Goal: Check status: Check status

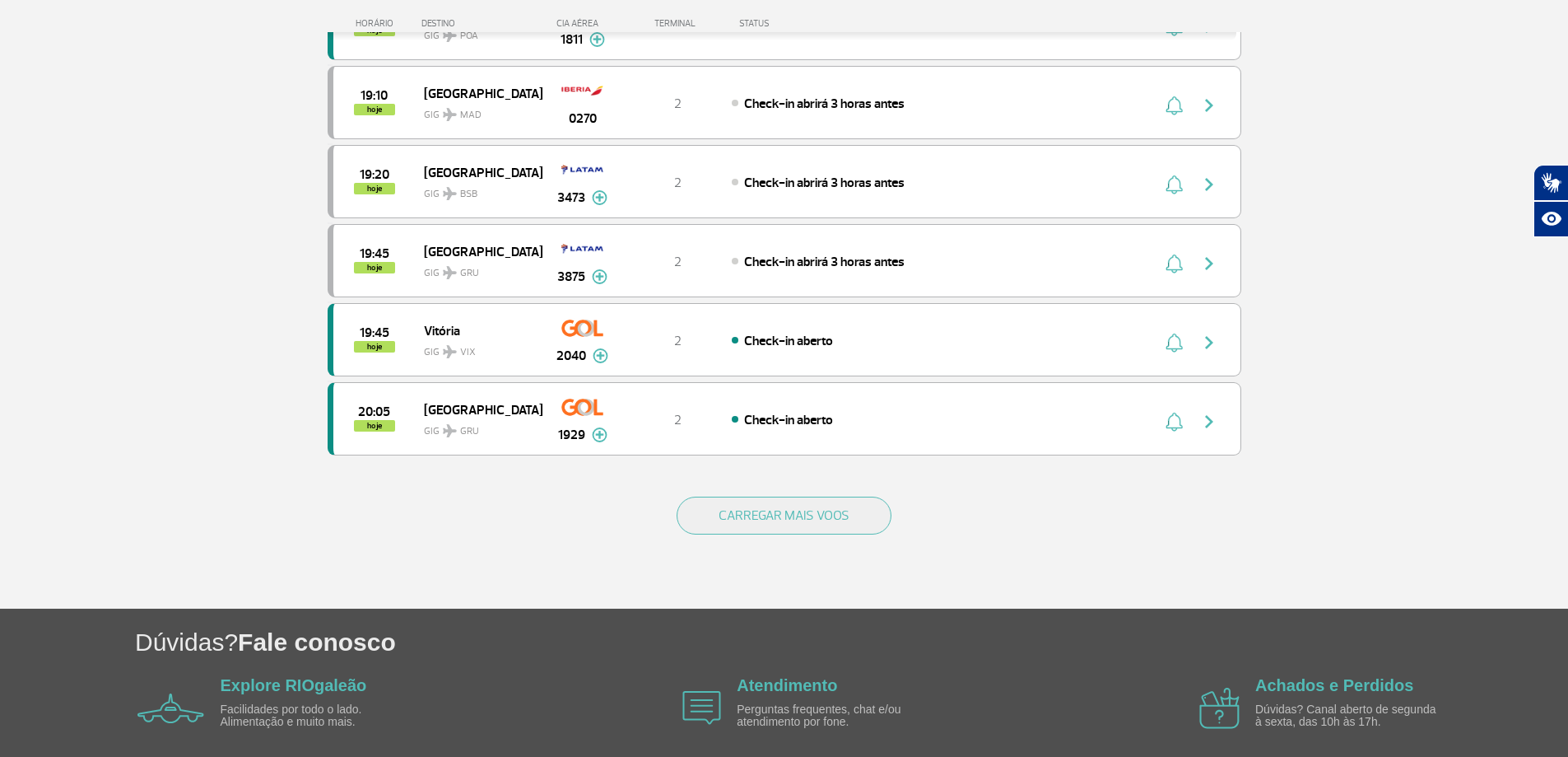
scroll to position [1474, 0]
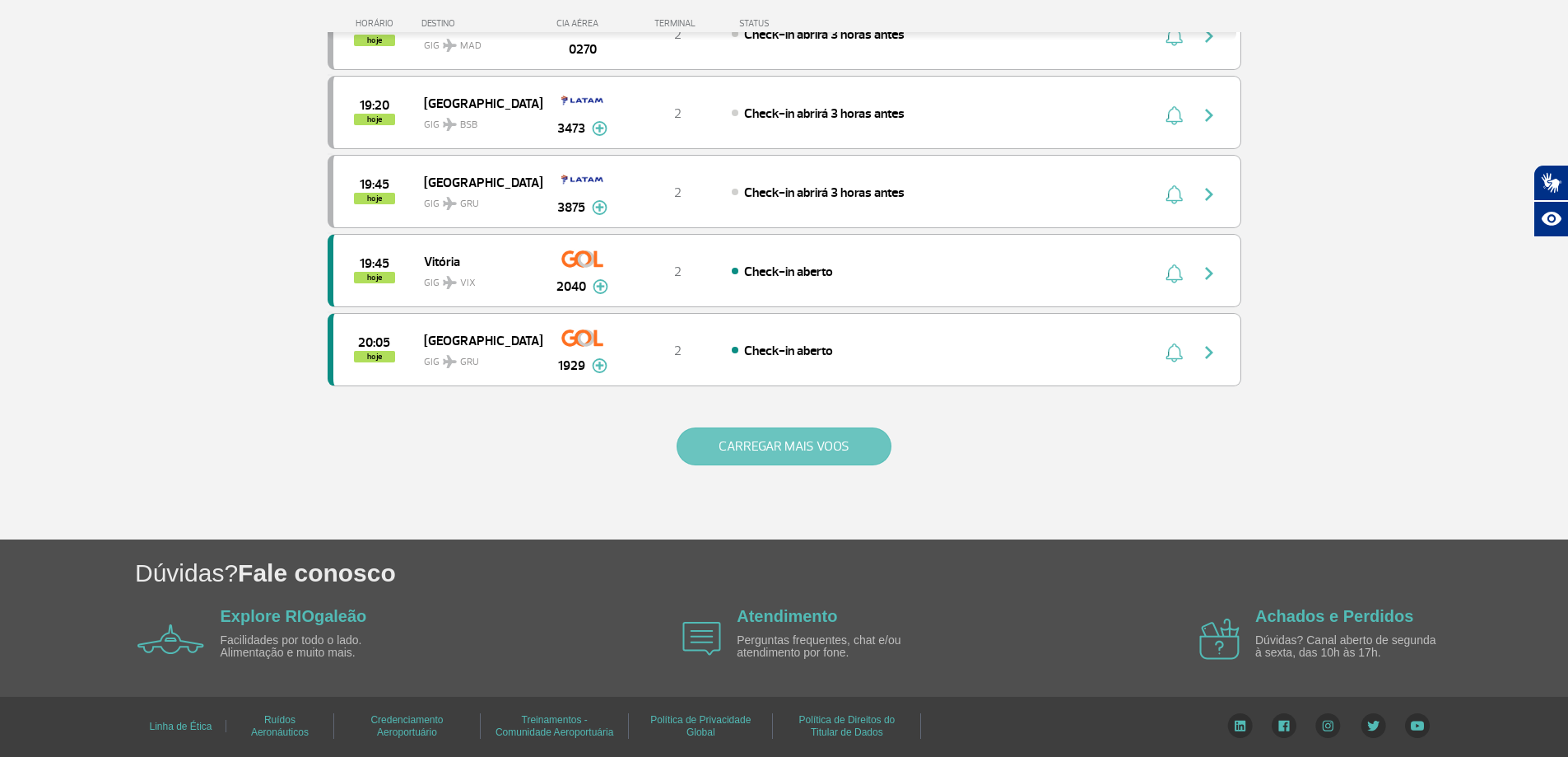
click at [779, 445] on button "CARREGAR MAIS VOOS" at bounding box center [784, 446] width 215 height 38
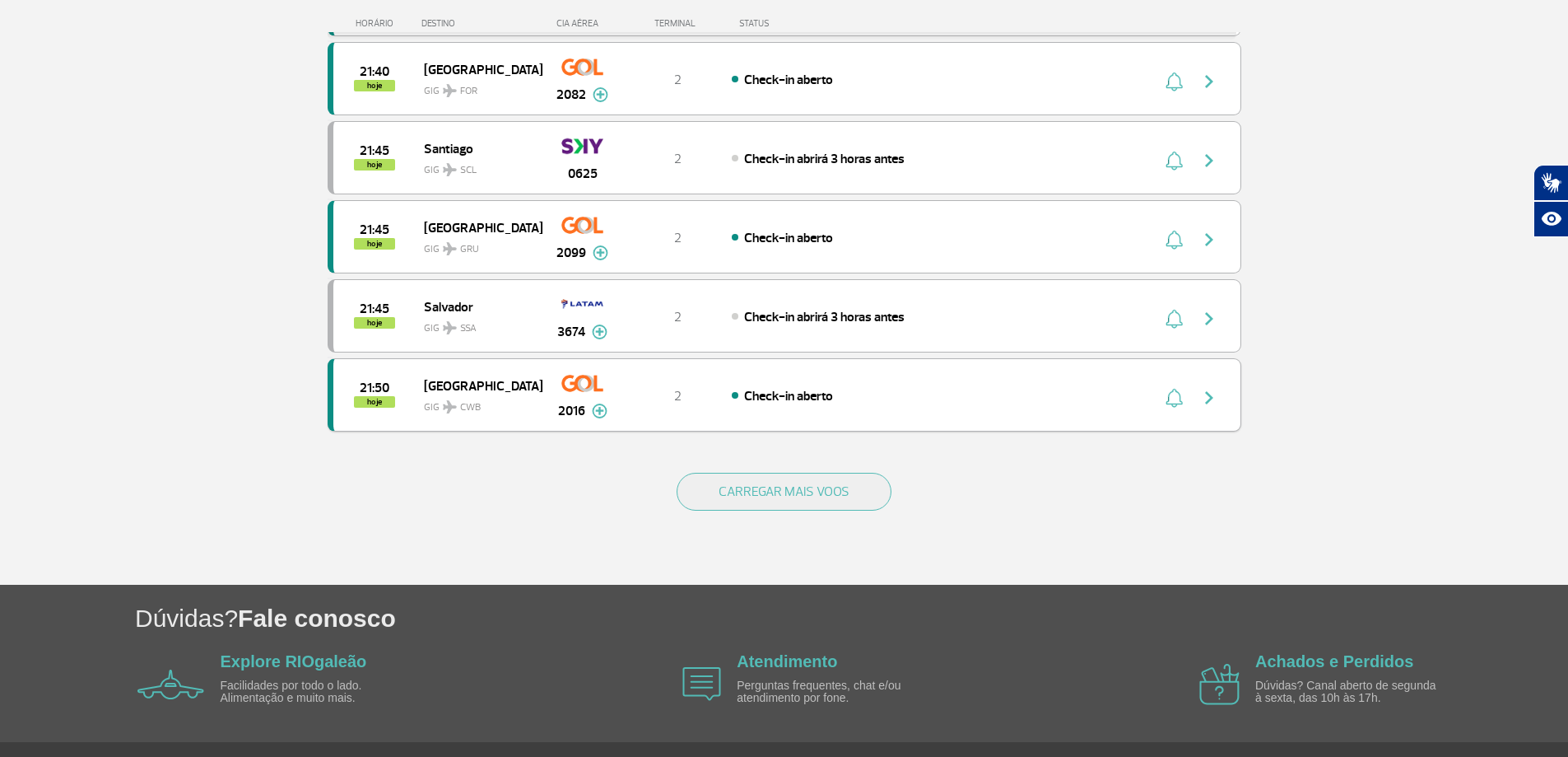
scroll to position [3039, 0]
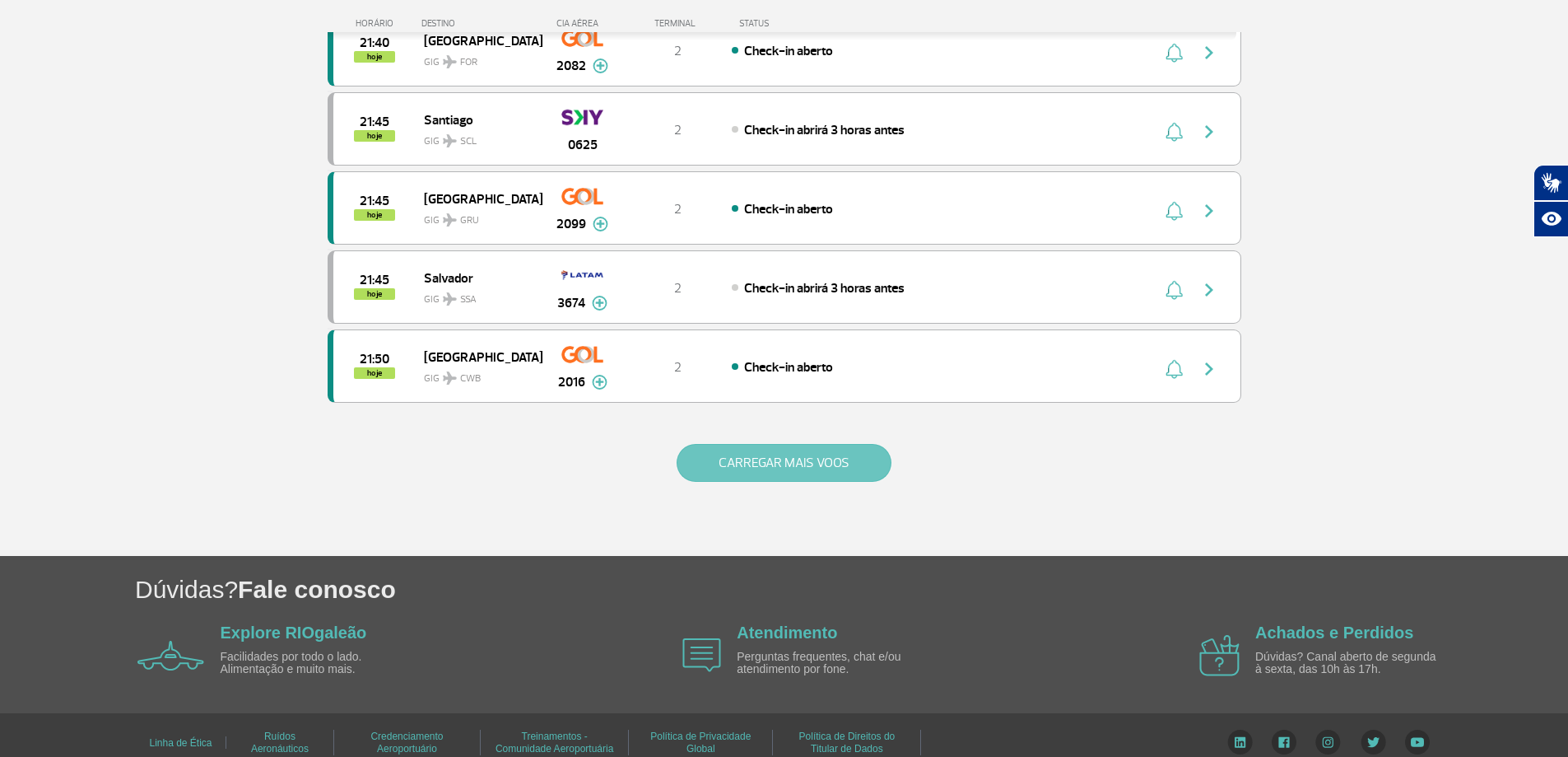
click at [763, 465] on button "CARREGAR MAIS VOOS" at bounding box center [784, 463] width 215 height 38
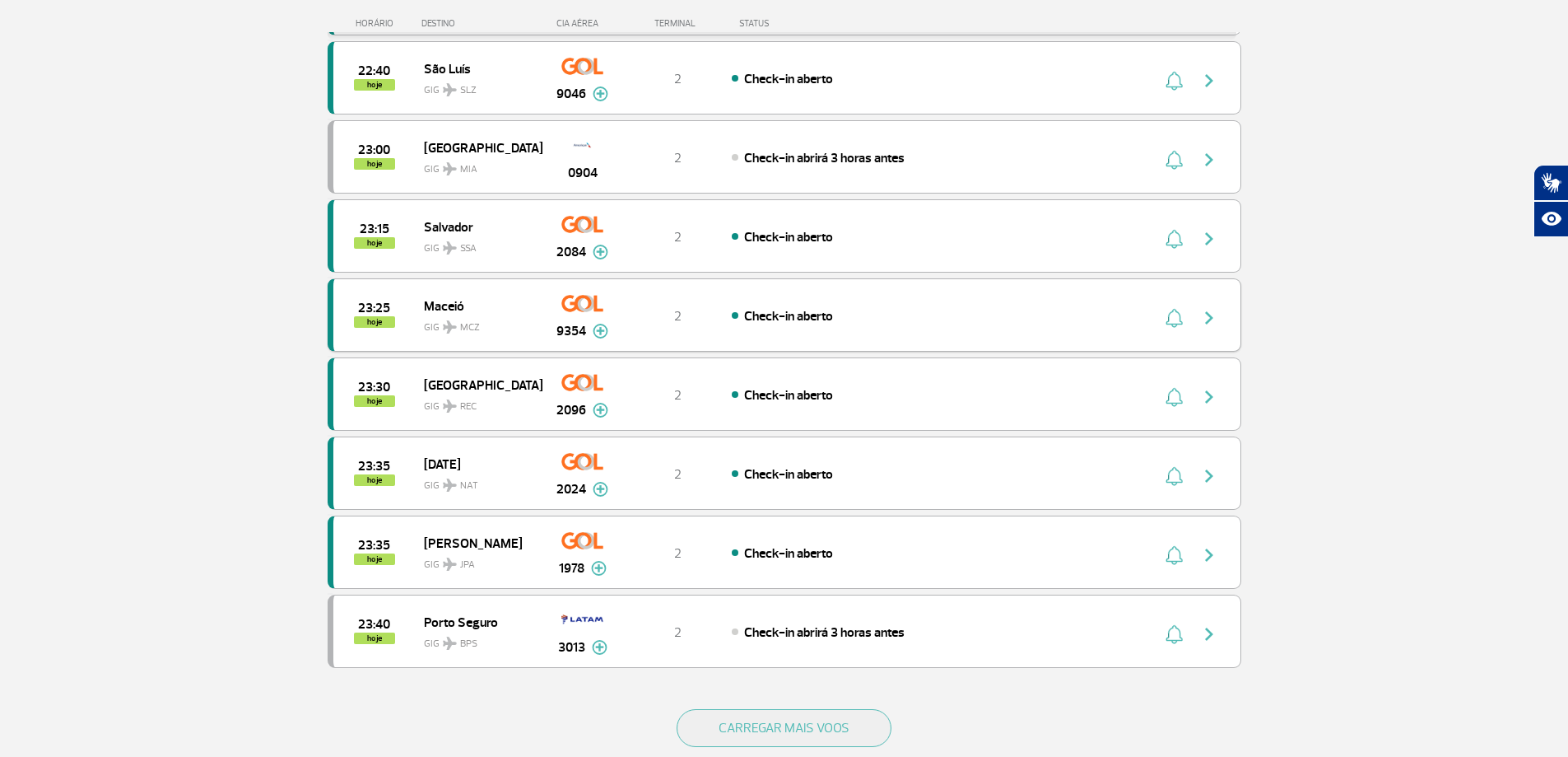
scroll to position [4357, 0]
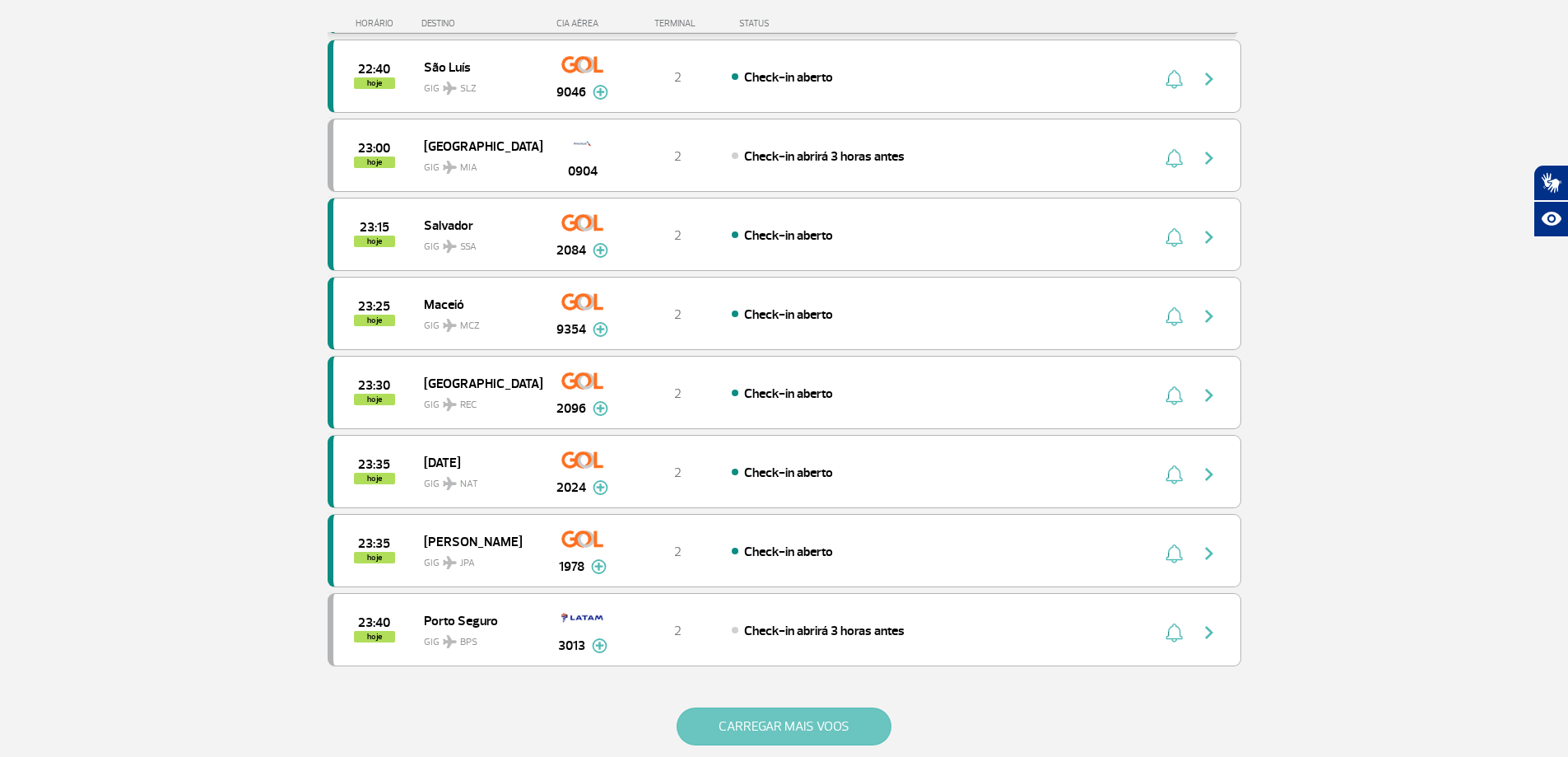
click at [777, 734] on button "CARREGAR MAIS VOOS" at bounding box center [784, 726] width 215 height 38
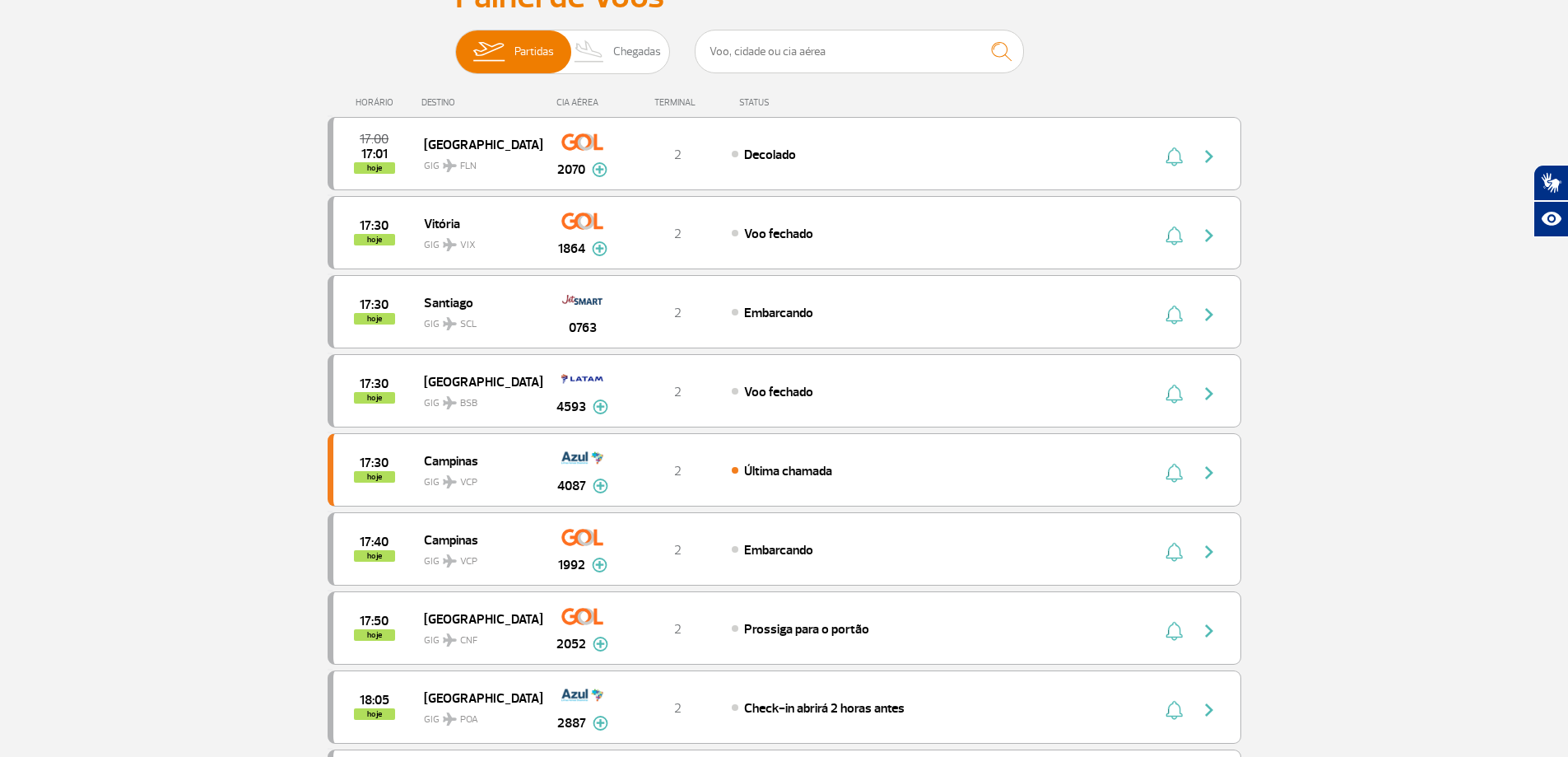
scroll to position [0, 0]
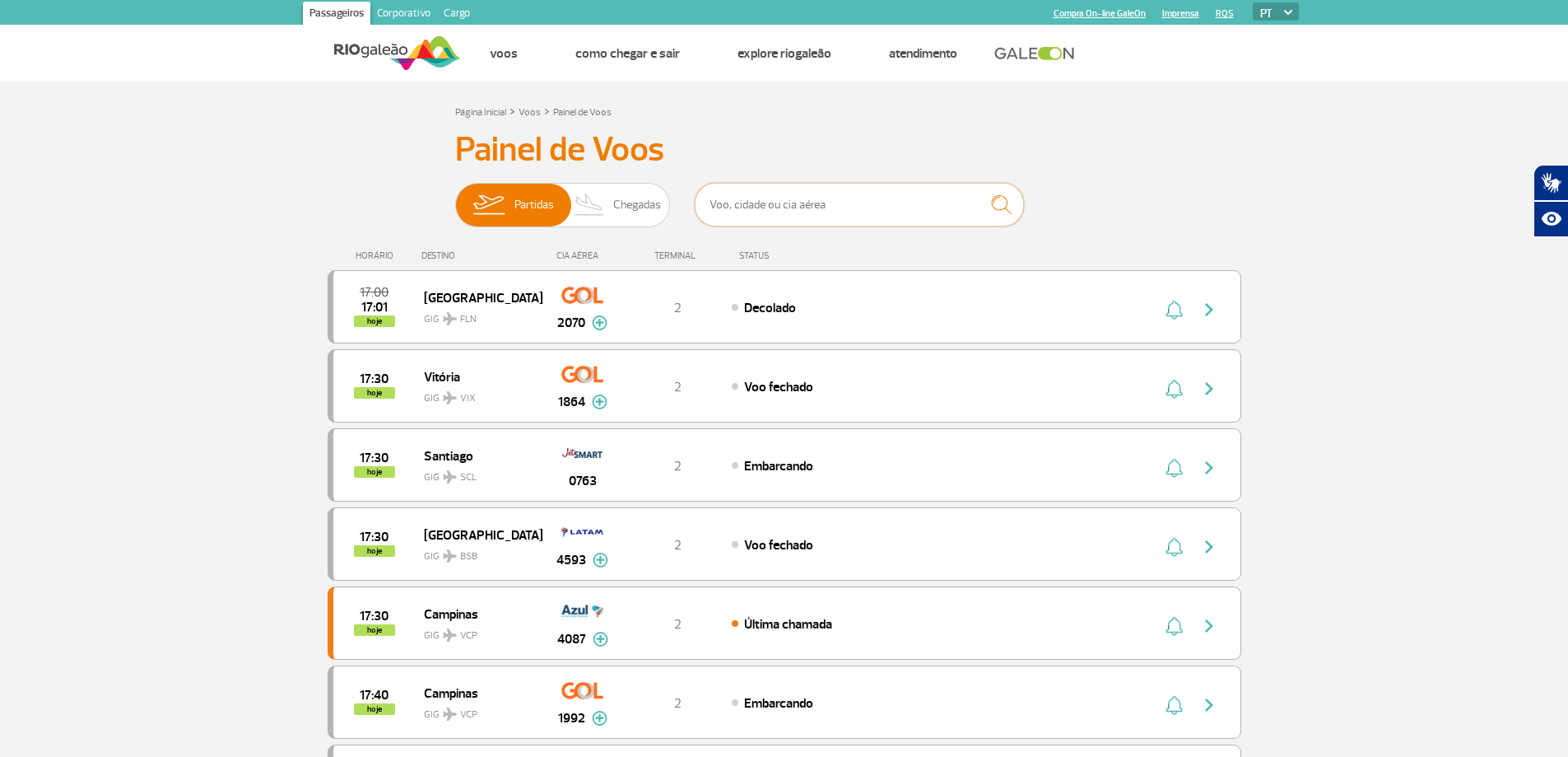
click at [775, 206] on input "text" at bounding box center [859, 205] width 329 height 44
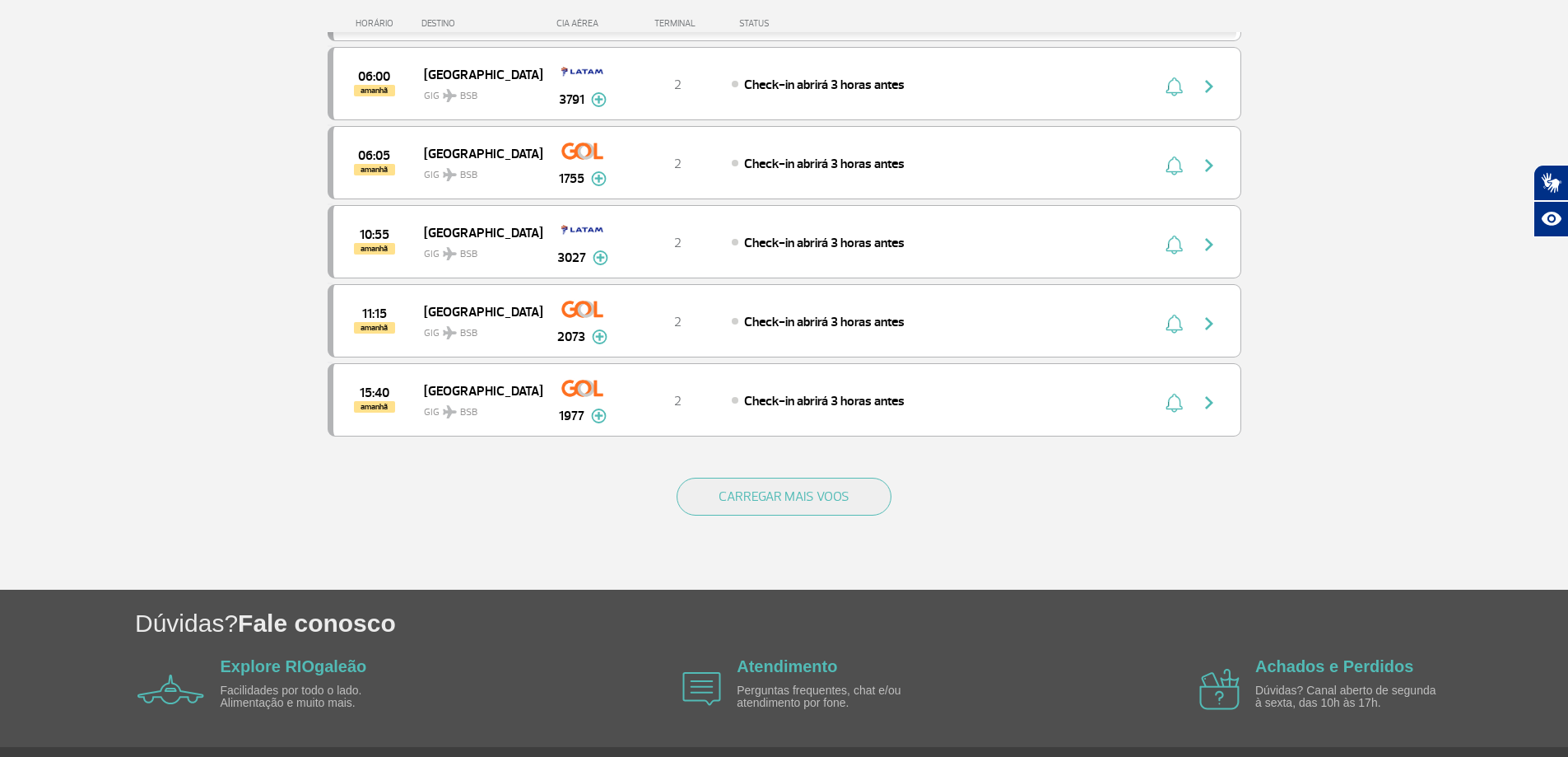
scroll to position [494, 0]
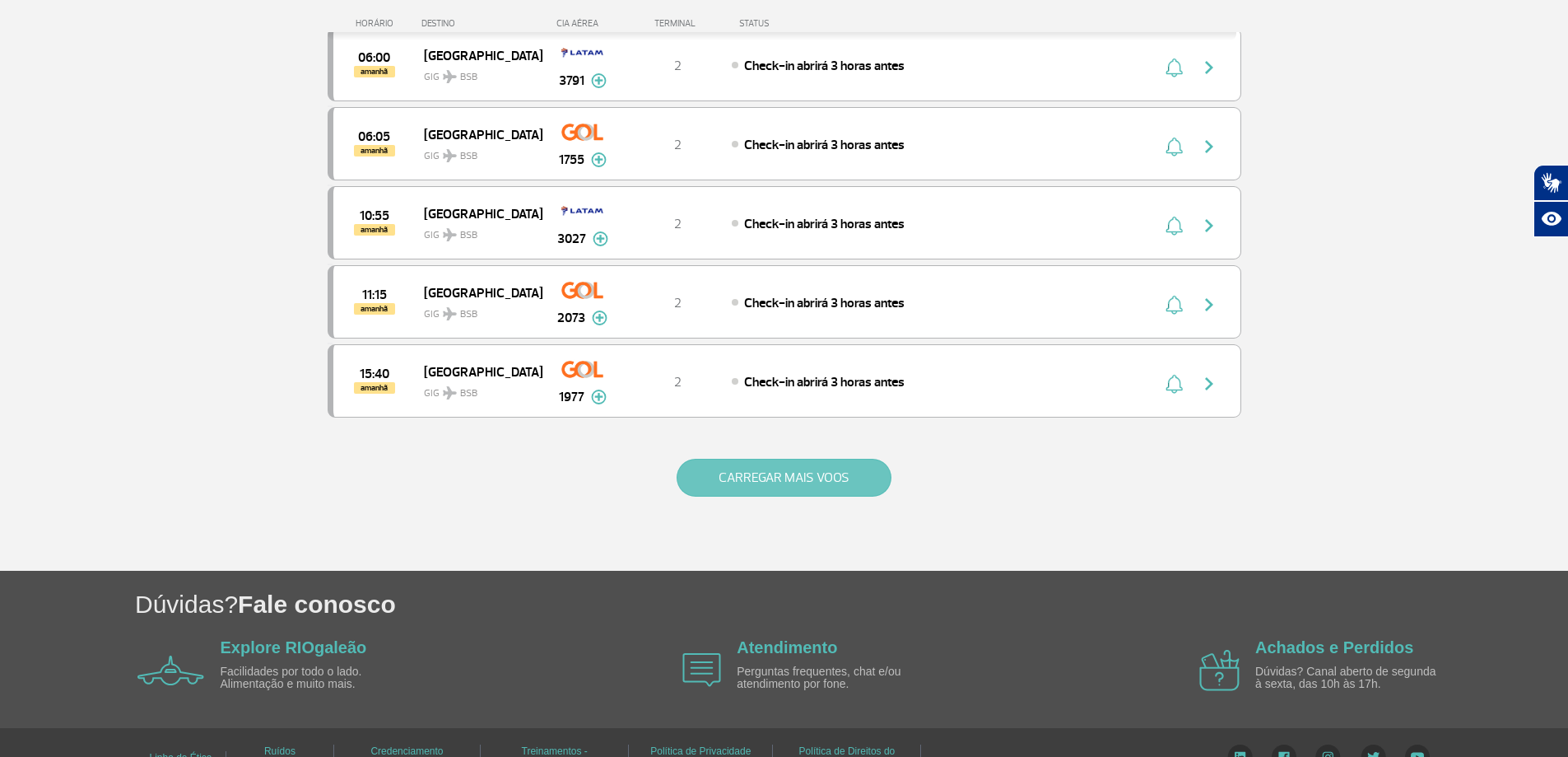
click at [762, 486] on button "CARREGAR MAIS VOOS" at bounding box center [784, 477] width 215 height 38
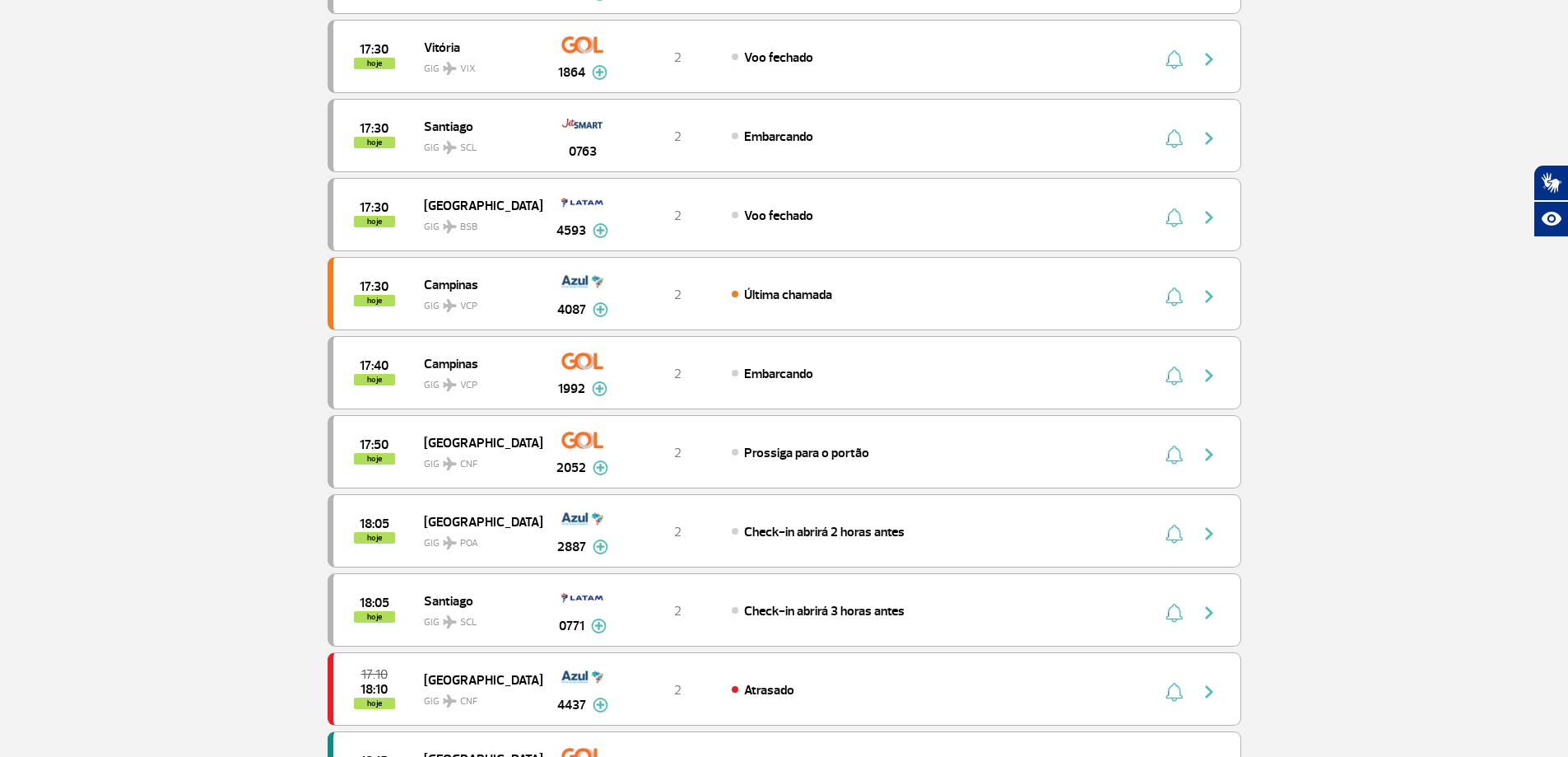
scroll to position [0, 0]
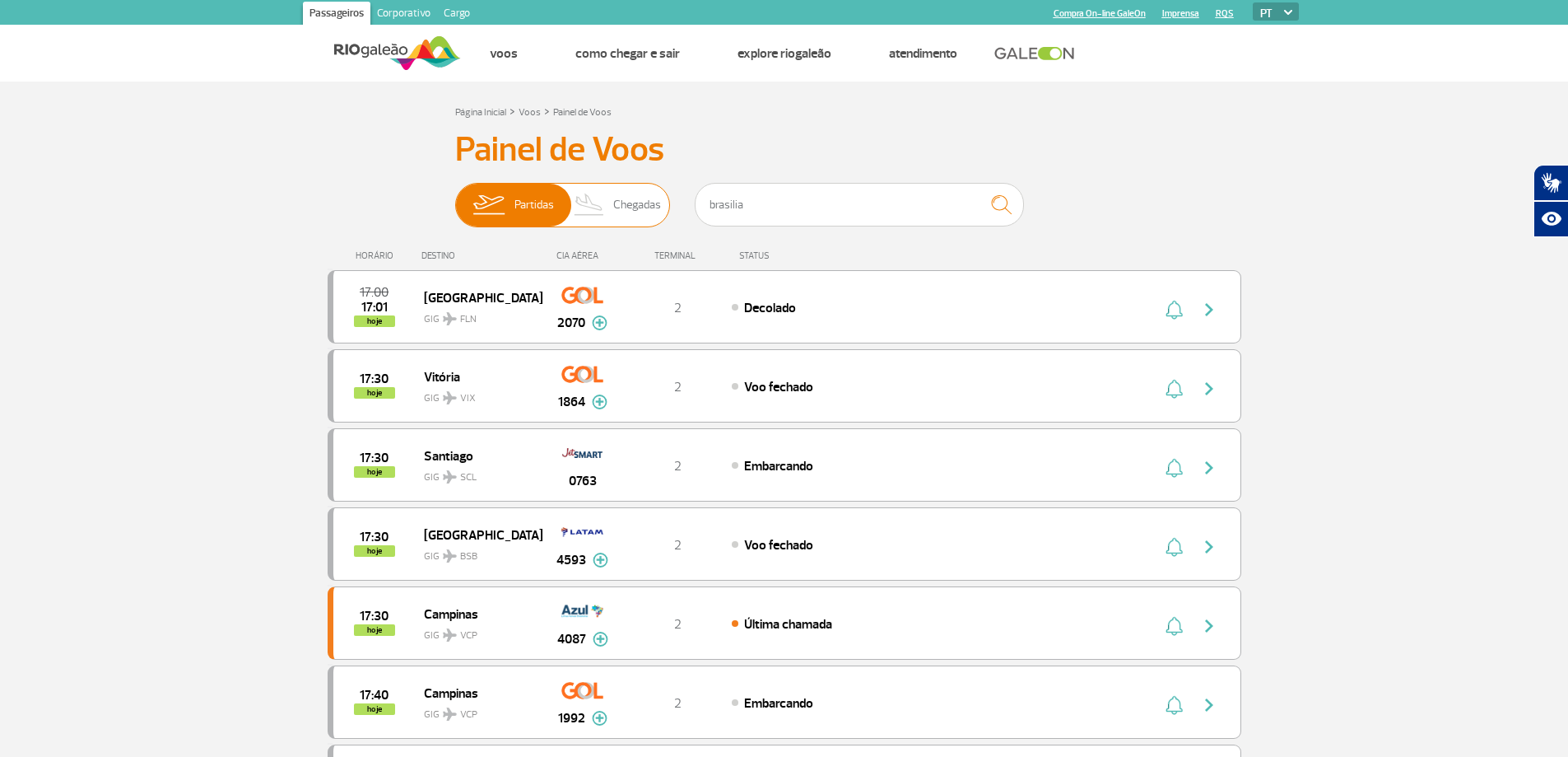
click at [515, 210] on span "Partidas" at bounding box center [534, 205] width 40 height 43
click at [455, 196] on input "Partidas Chegadas" at bounding box center [455, 196] width 0 height 0
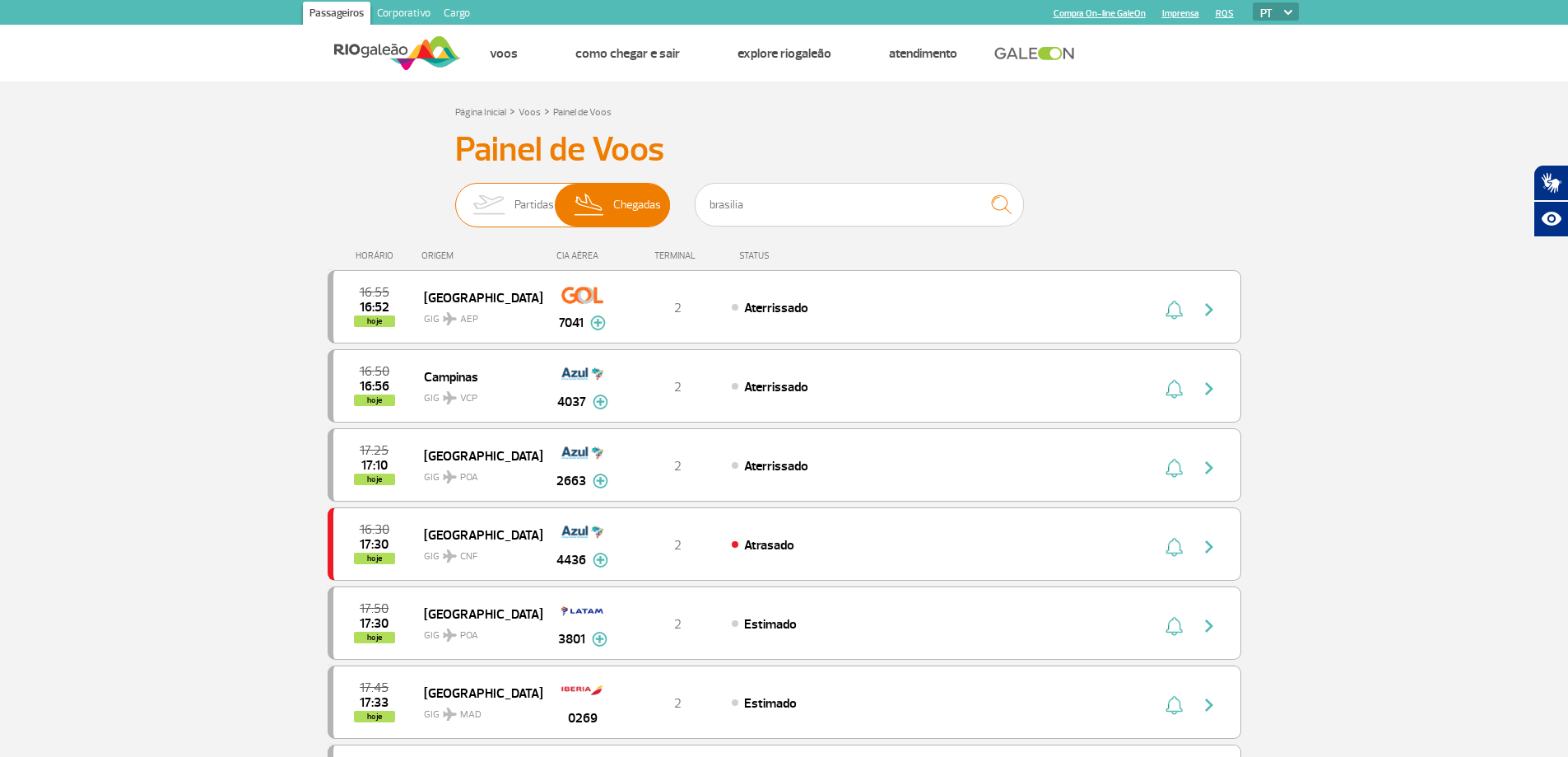
click at [515, 210] on span "Partidas" at bounding box center [534, 205] width 40 height 43
click at [455, 196] on input "Partidas Chegadas" at bounding box center [455, 196] width 0 height 0
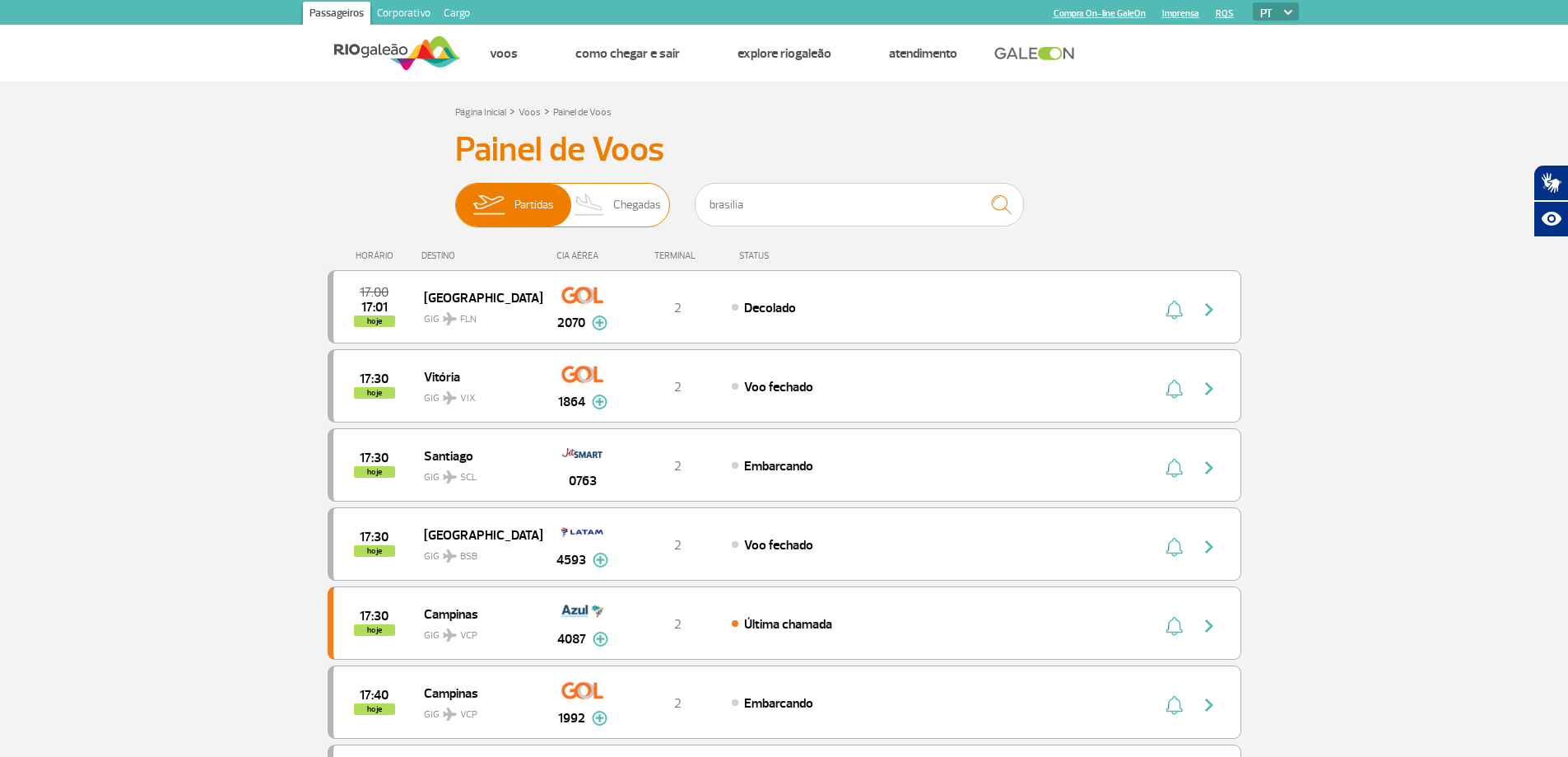
click at [645, 207] on span "Chegadas" at bounding box center [637, 205] width 48 height 43
click at [455, 196] on input "Partidas Chegadas" at bounding box center [455, 196] width 0 height 0
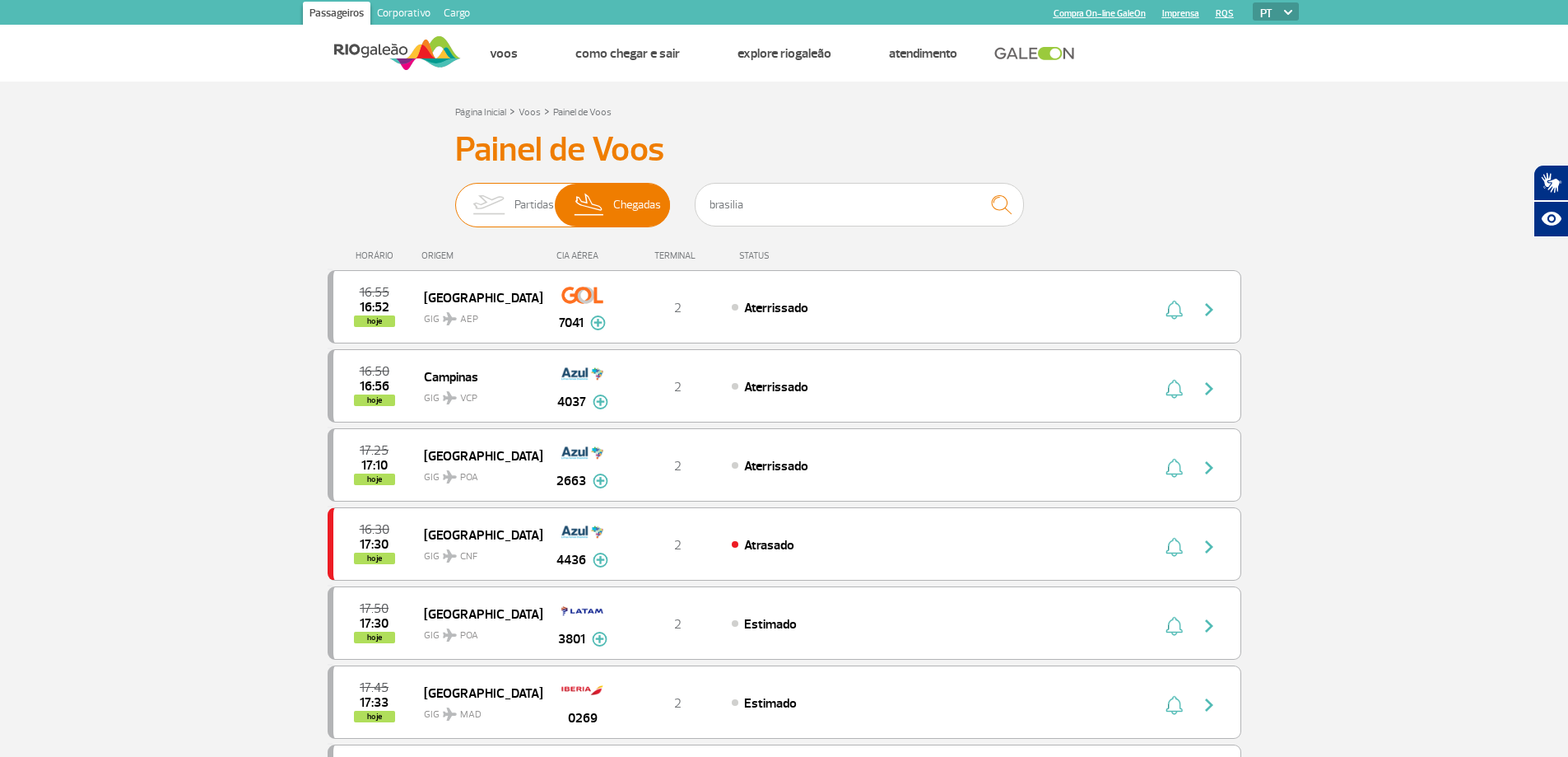
click at [466, 196] on img at bounding box center [489, 205] width 52 height 43
click at [455, 196] on input "Partidas Chegadas" at bounding box center [455, 196] width 0 height 0
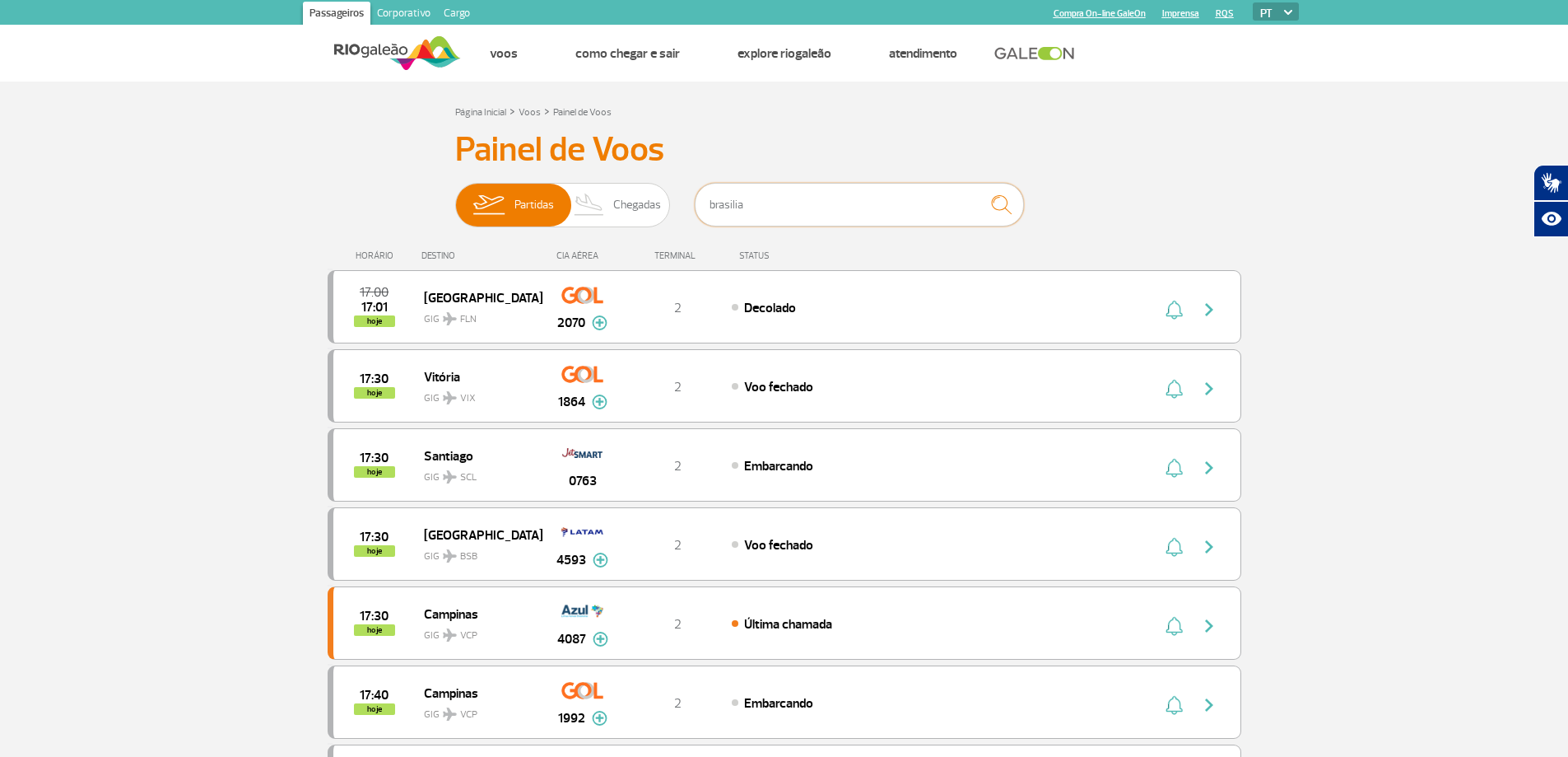
drag, startPoint x: 795, startPoint y: 203, endPoint x: 682, endPoint y: 203, distance: 113.0
click at [682, 203] on div "Partidas Chegadas brasilia" at bounding box center [784, 207] width 659 height 50
type input "[GEOGRAPHIC_DATA]"
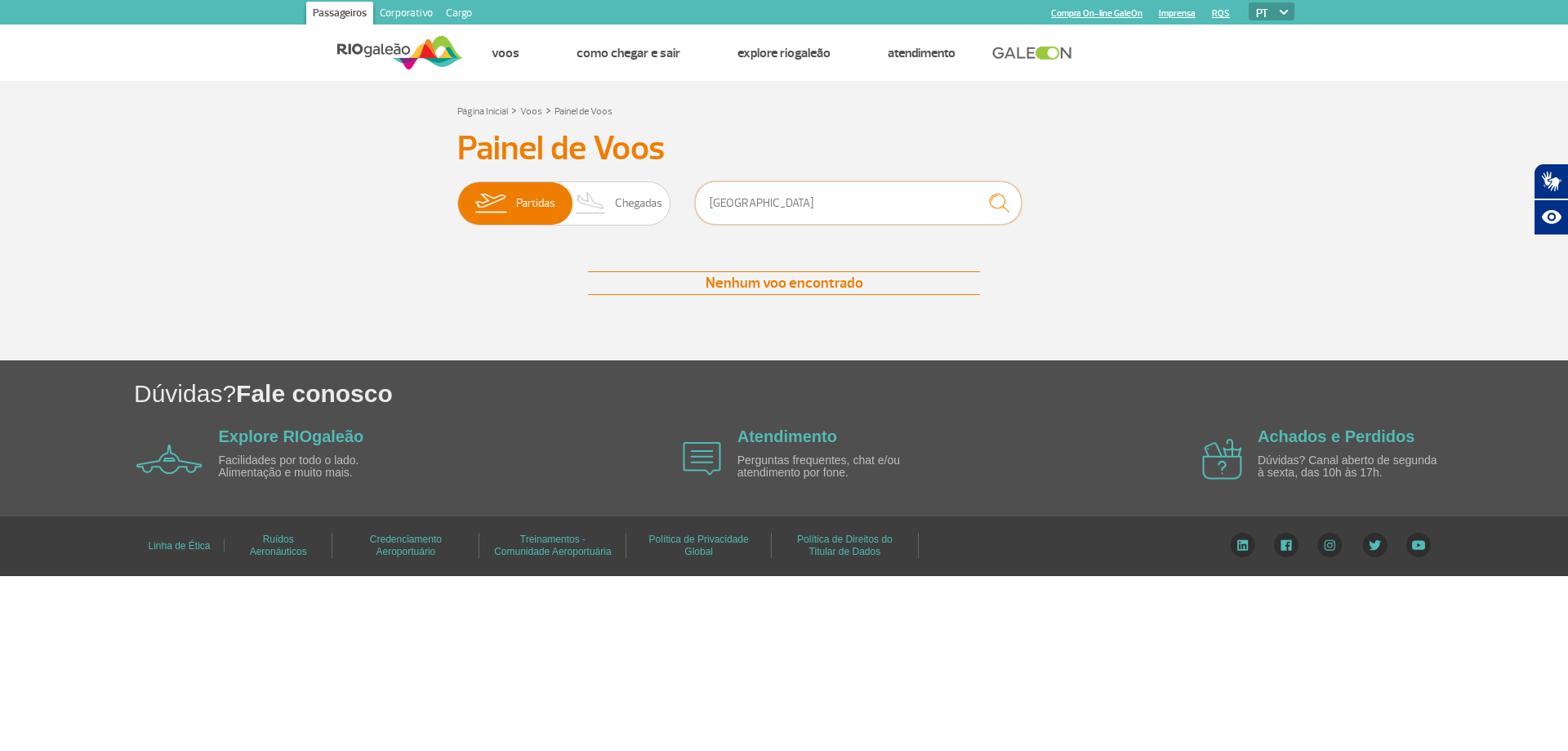
drag, startPoint x: 771, startPoint y: 207, endPoint x: 690, endPoint y: 205, distance: 81.0
click at [694, 205] on div "Partidas Chegadas [GEOGRAPHIC_DATA]" at bounding box center [784, 206] width 654 height 49
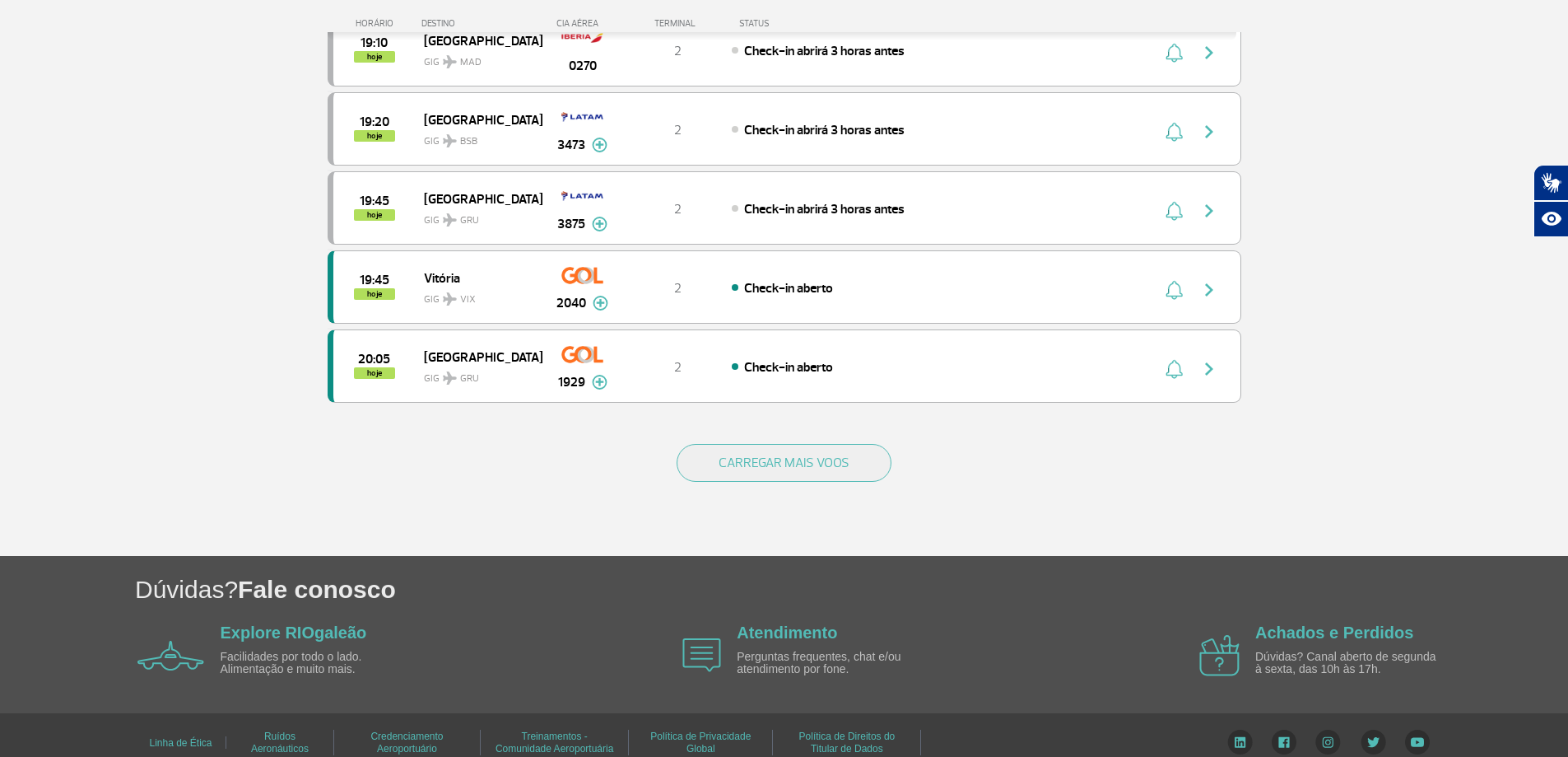
scroll to position [1474, 0]
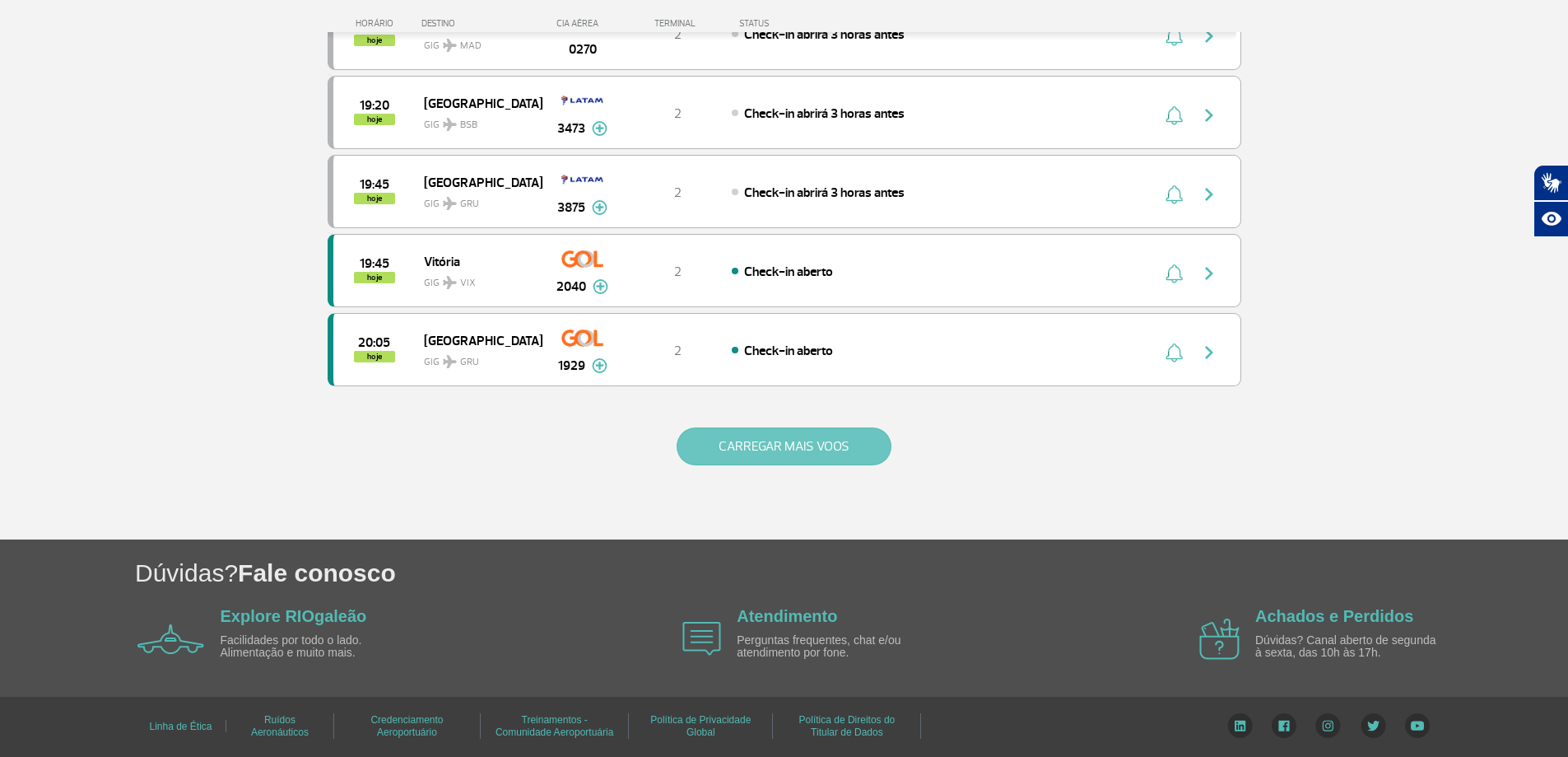
click at [751, 452] on button "CARREGAR MAIS VOOS" at bounding box center [784, 446] width 215 height 38
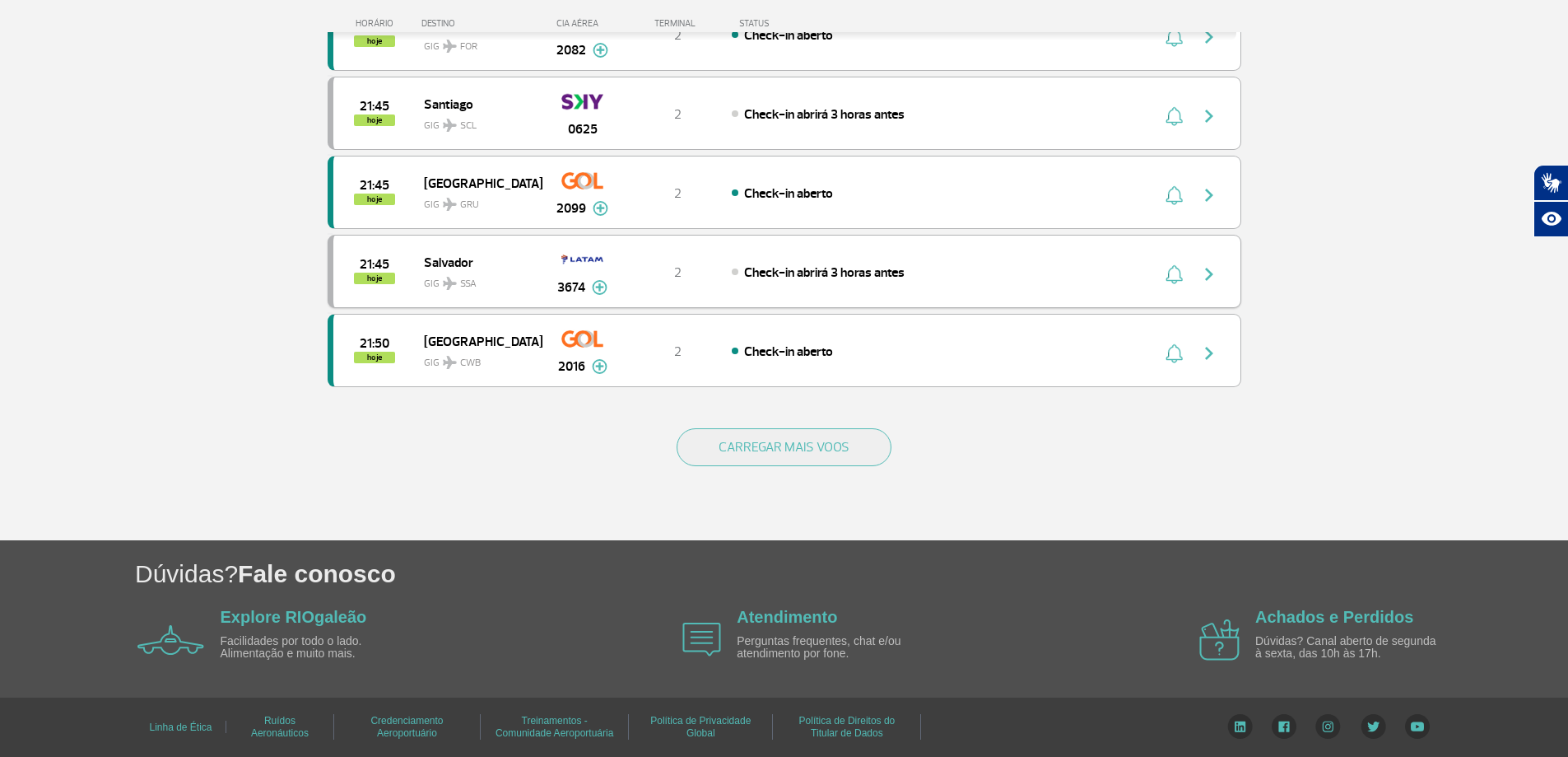
scroll to position [3055, 0]
click at [726, 439] on button "CARREGAR MAIS VOOS" at bounding box center [784, 446] width 215 height 38
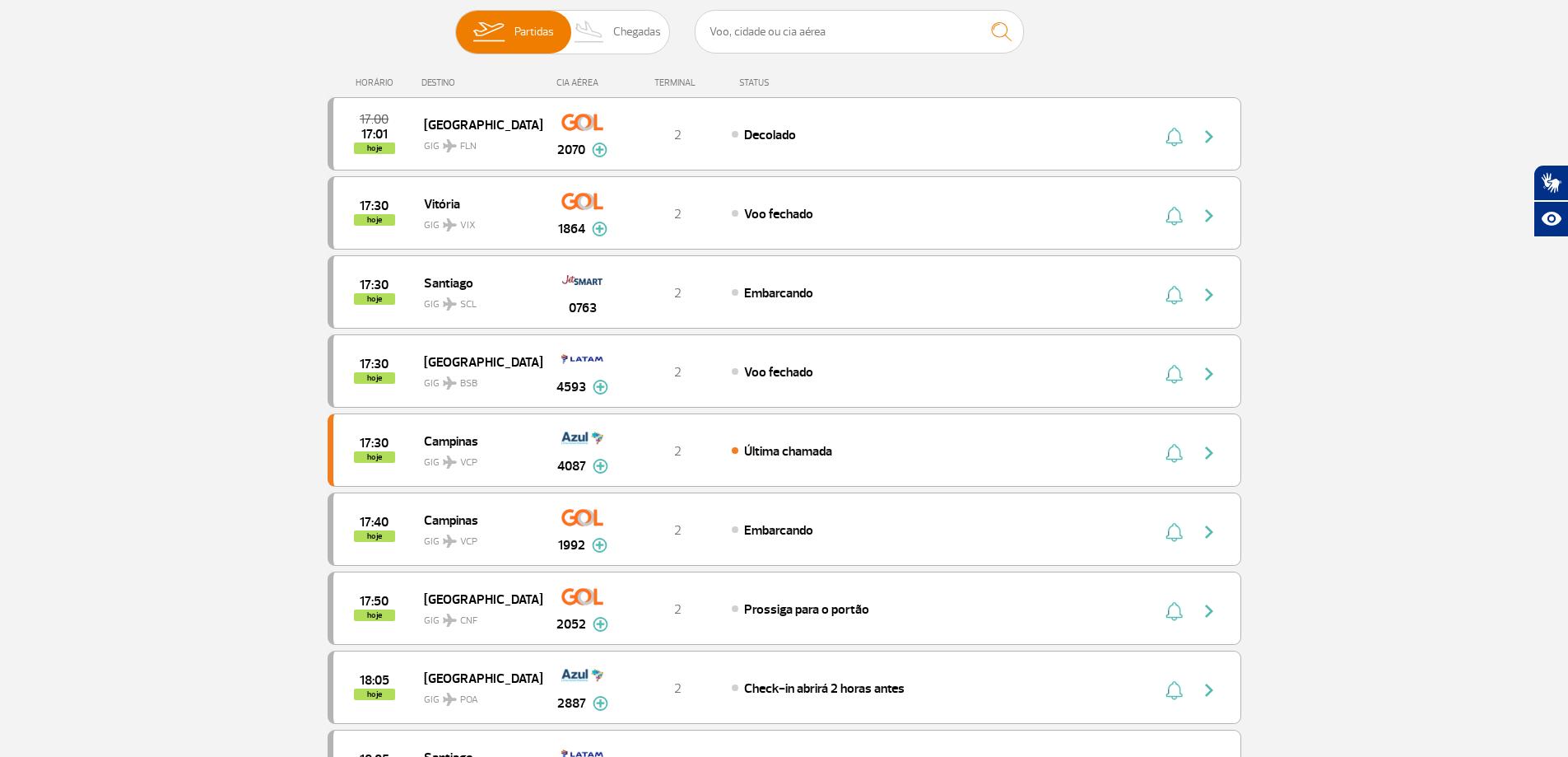
scroll to position [0, 0]
